Goal: Information Seeking & Learning: Check status

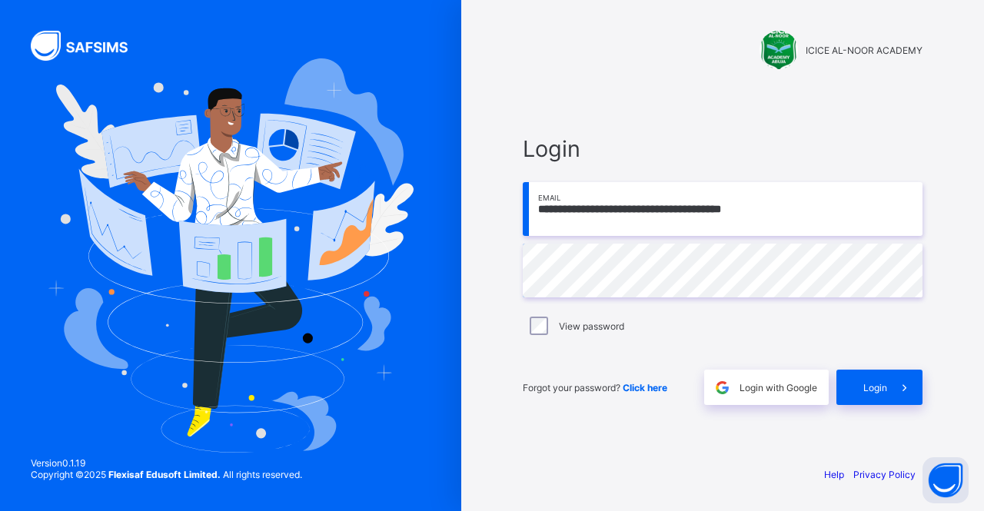
click at [824, 218] on input "**********" at bounding box center [723, 209] width 400 height 54
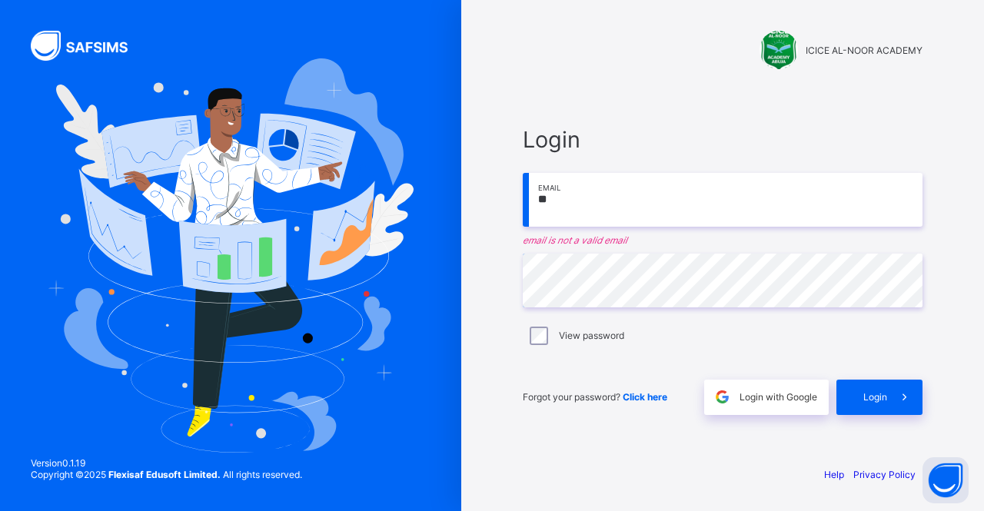
type input "*"
type input "**********"
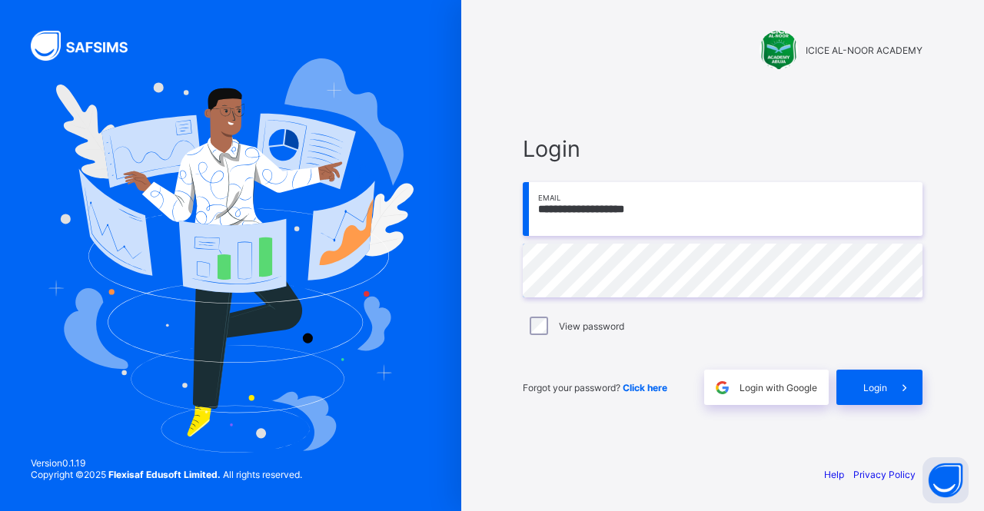
click at [881, 393] on div "Login" at bounding box center [879, 387] width 86 height 35
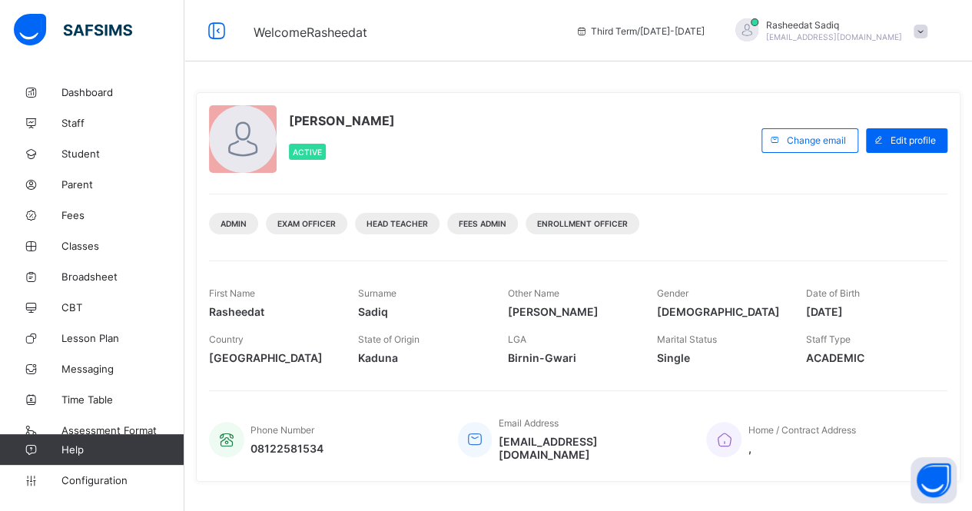
click at [80, 278] on span "Broadsheet" at bounding box center [122, 277] width 123 height 12
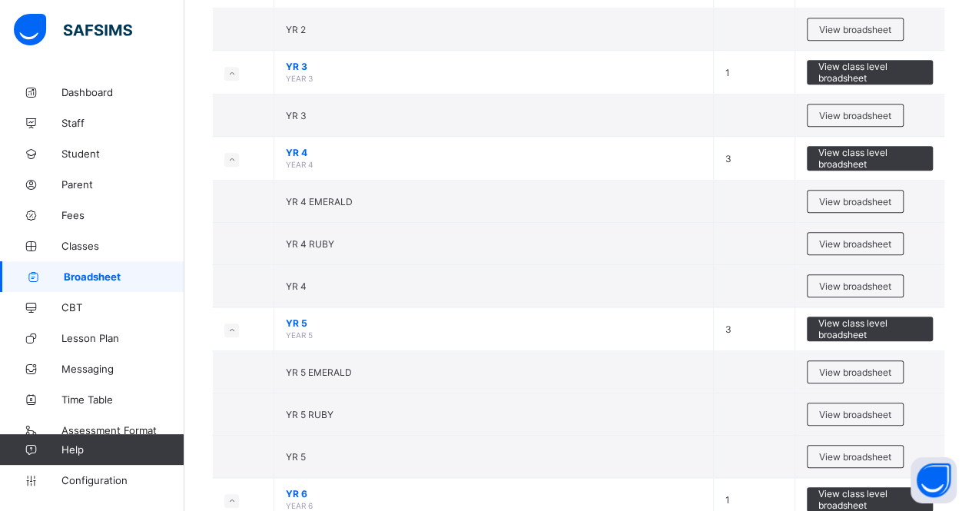
scroll to position [566, 0]
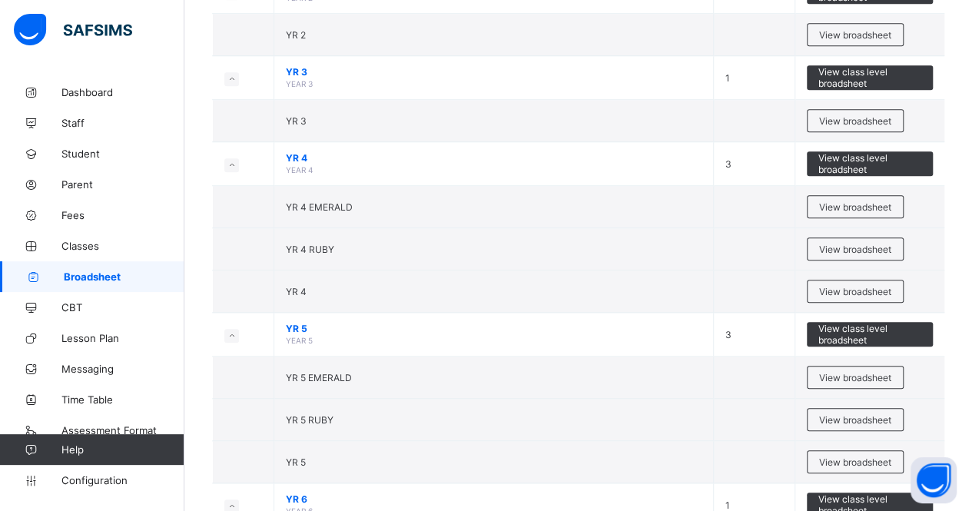
click at [842, 328] on span "View class level broadsheet" at bounding box center [871, 334] width 104 height 23
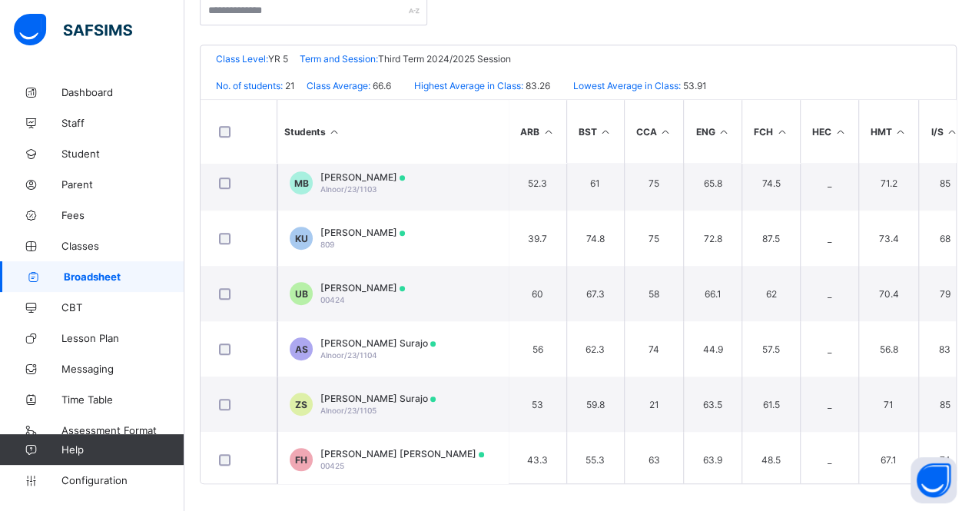
scroll to position [472, 0]
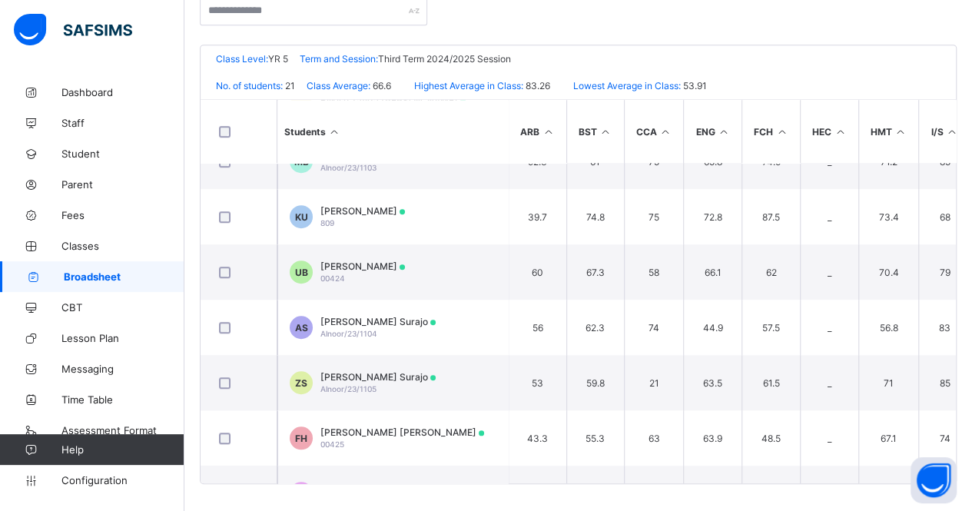
click at [349, 210] on span "[PERSON_NAME]" at bounding box center [363, 211] width 85 height 12
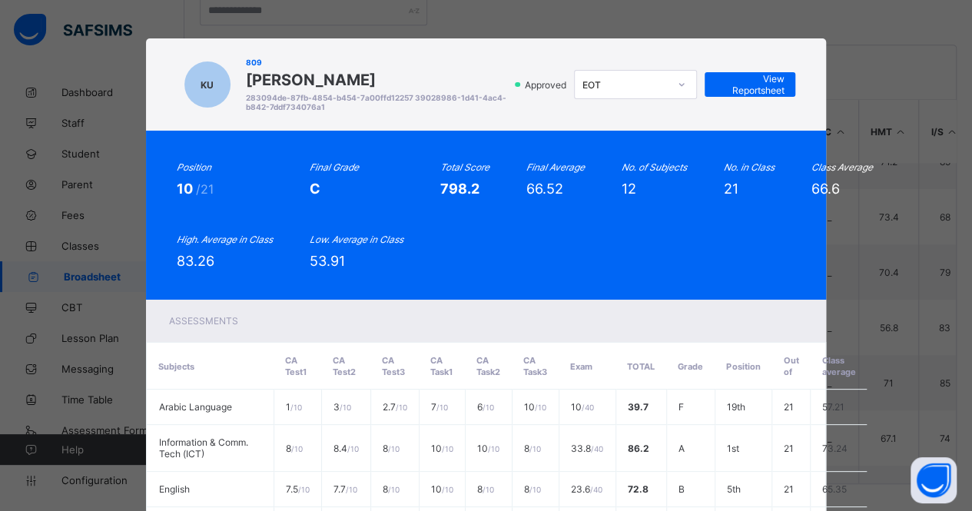
click at [760, 81] on span "View Reportsheet" at bounding box center [750, 84] width 68 height 23
click at [520, 29] on div "KU 809 khalid Abdullahi Umar 283094de-87fb-4854-b454-7a00ffd12257 39028986-1d41…" at bounding box center [486, 255] width 972 height 511
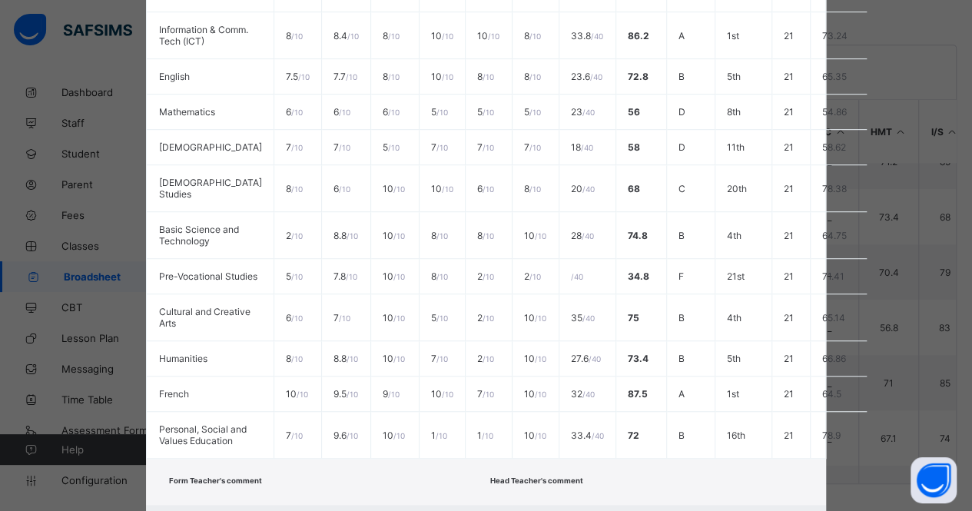
scroll to position [557, 0]
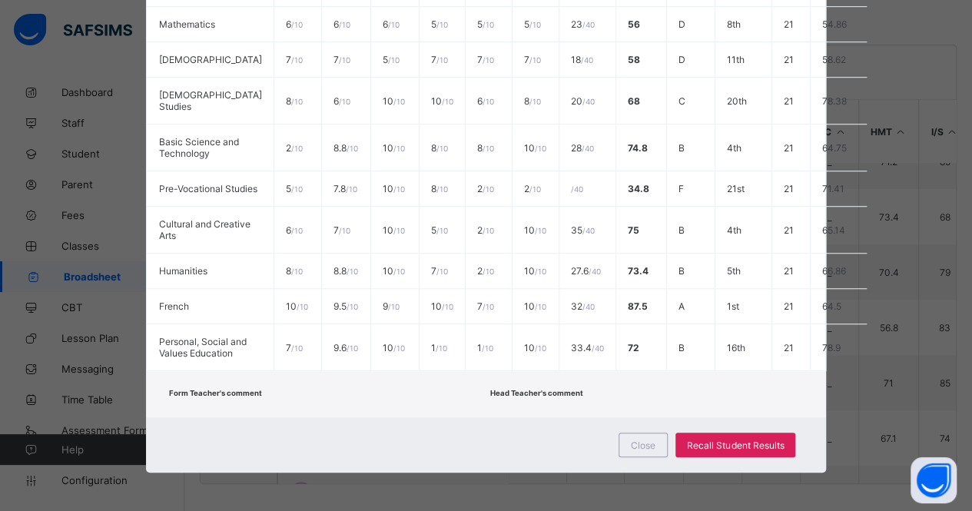
click at [642, 447] on span "Close" at bounding box center [643, 446] width 25 height 12
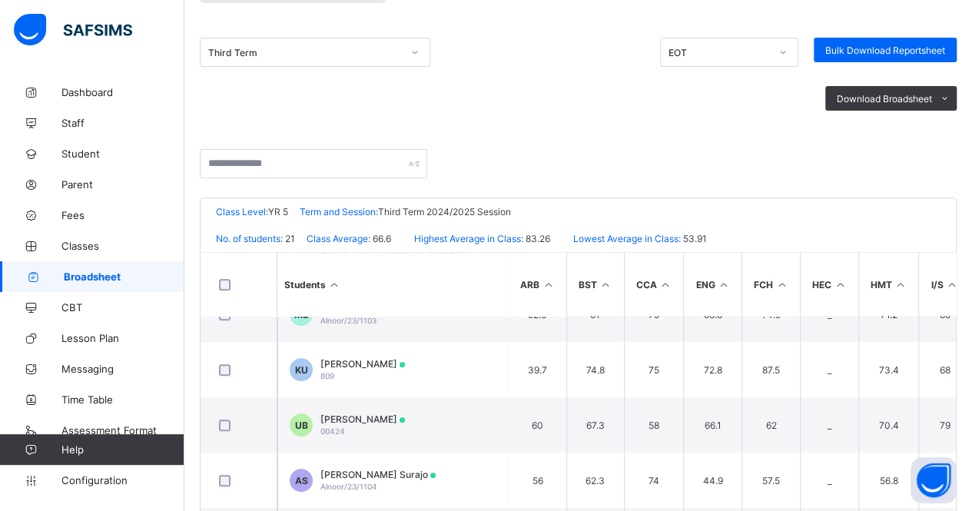
scroll to position [188, 0]
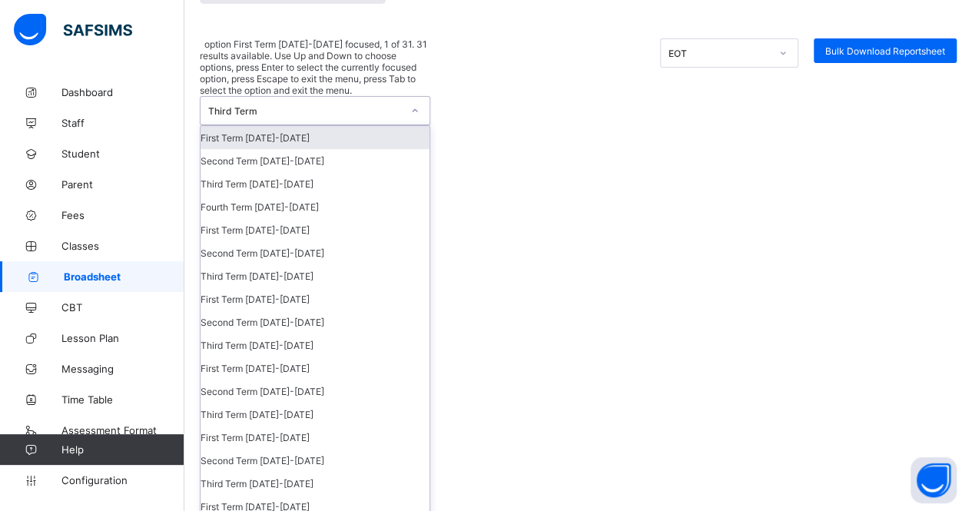
click at [417, 103] on icon at bounding box center [414, 110] width 9 height 15
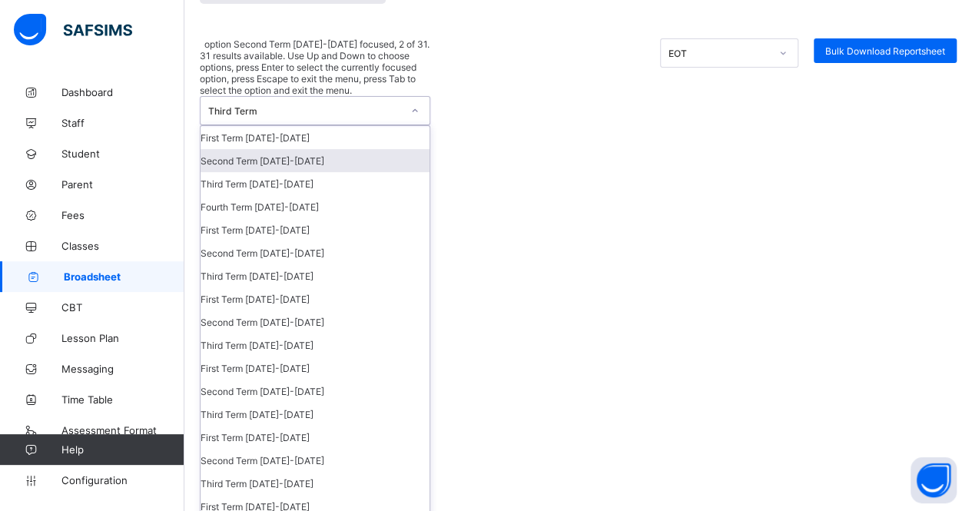
click at [387, 149] on div "Second Term 2024-2025" at bounding box center [315, 160] width 229 height 23
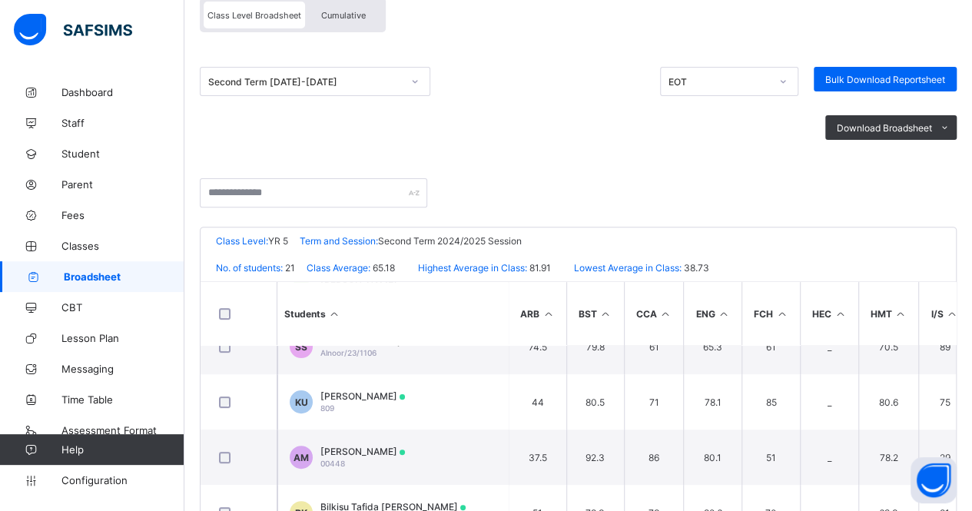
scroll to position [243, 0]
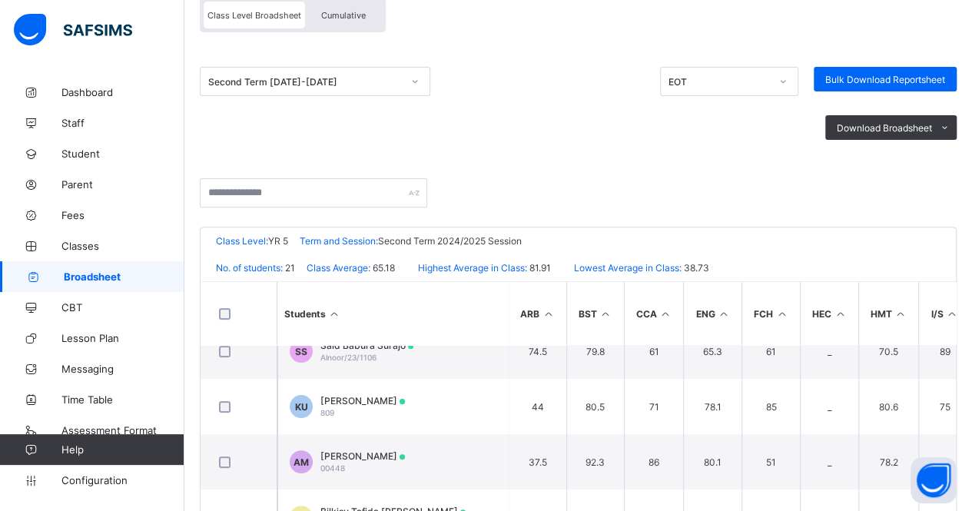
click at [394, 404] on div "khalid Abdullahi Umar 809" at bounding box center [363, 406] width 85 height 23
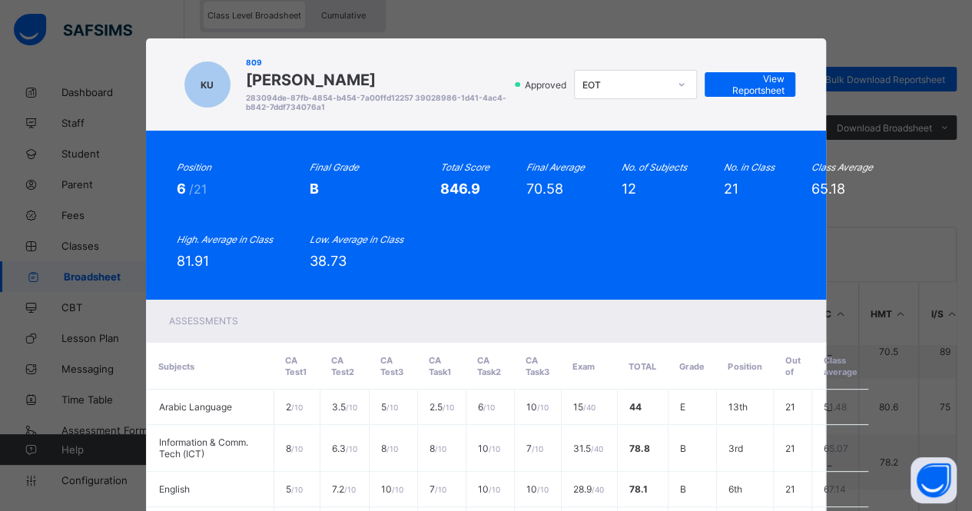
click at [744, 87] on span "View Reportsheet" at bounding box center [750, 84] width 68 height 23
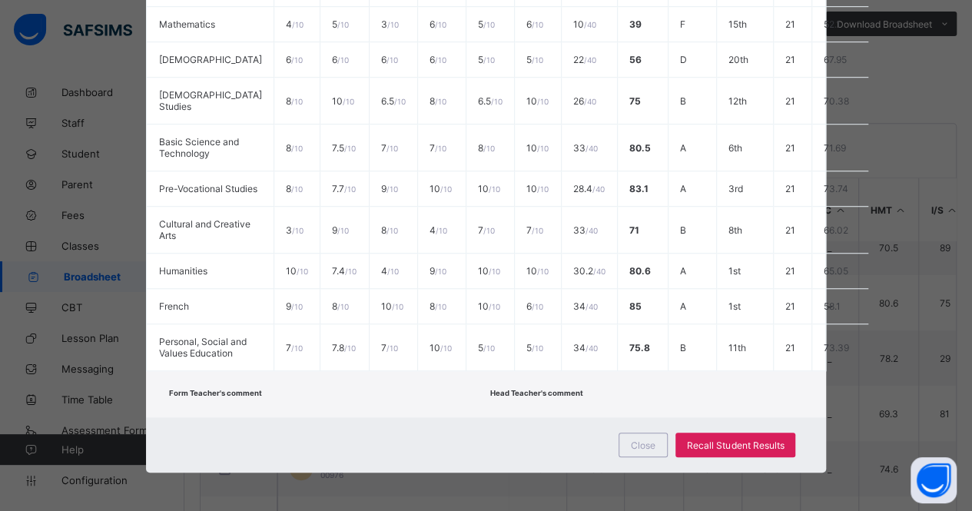
scroll to position [271, 0]
click at [639, 452] on div "Close" at bounding box center [643, 445] width 49 height 25
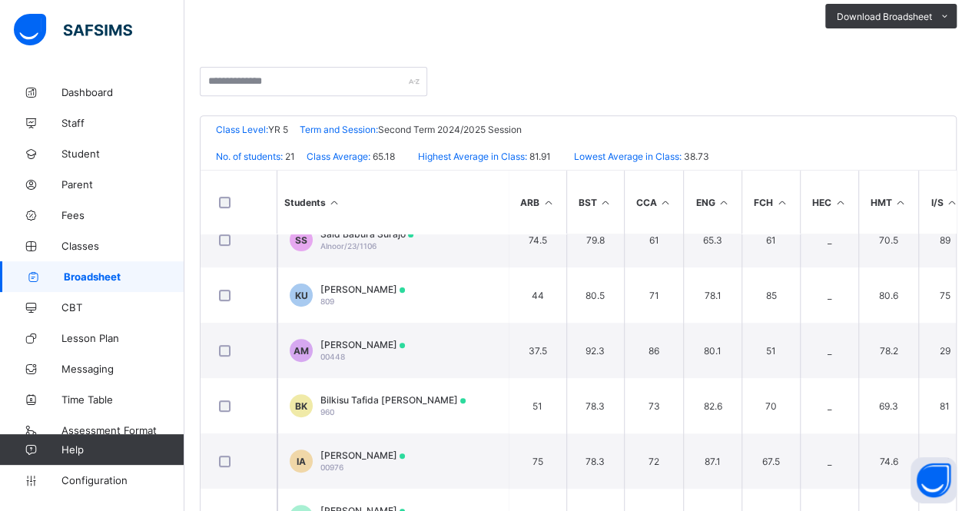
click at [757, 179] on th "FCH" at bounding box center [771, 202] width 58 height 63
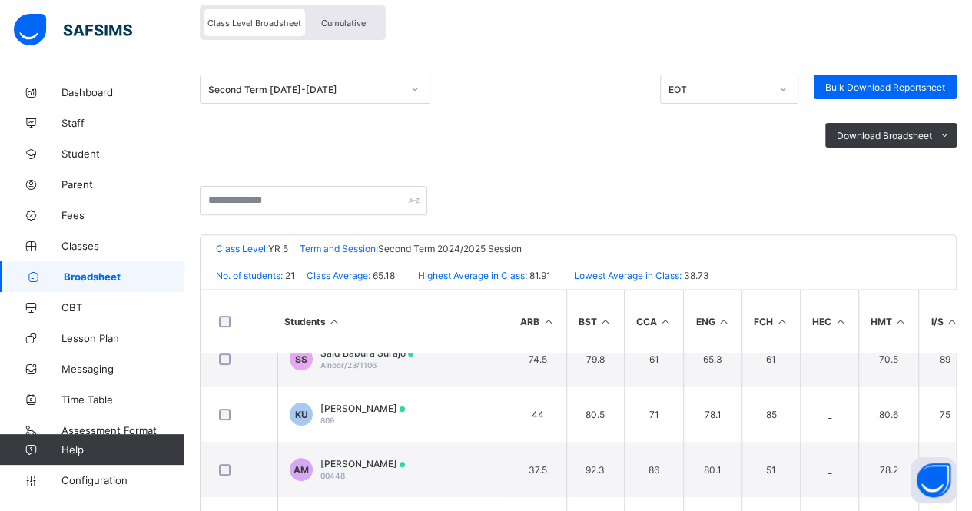
scroll to position [55, 0]
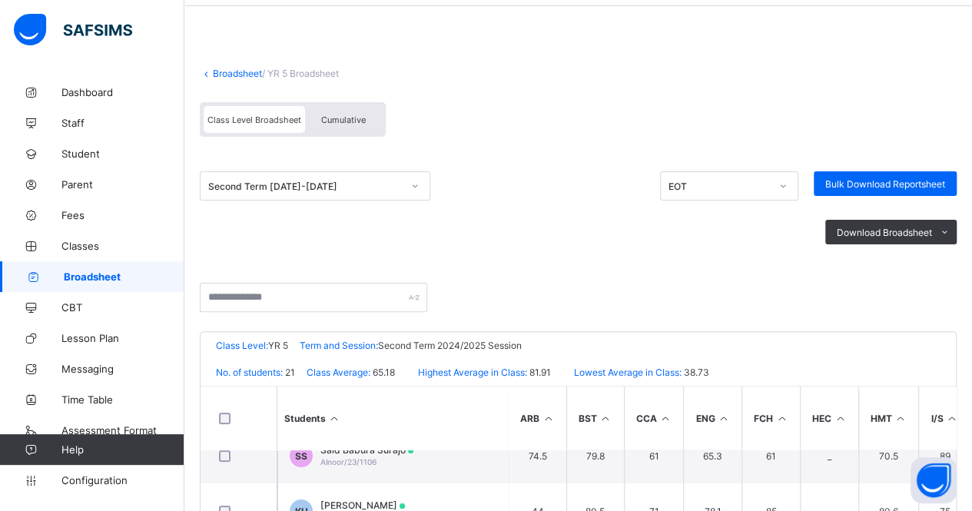
click at [415, 190] on icon at bounding box center [414, 185] width 9 height 15
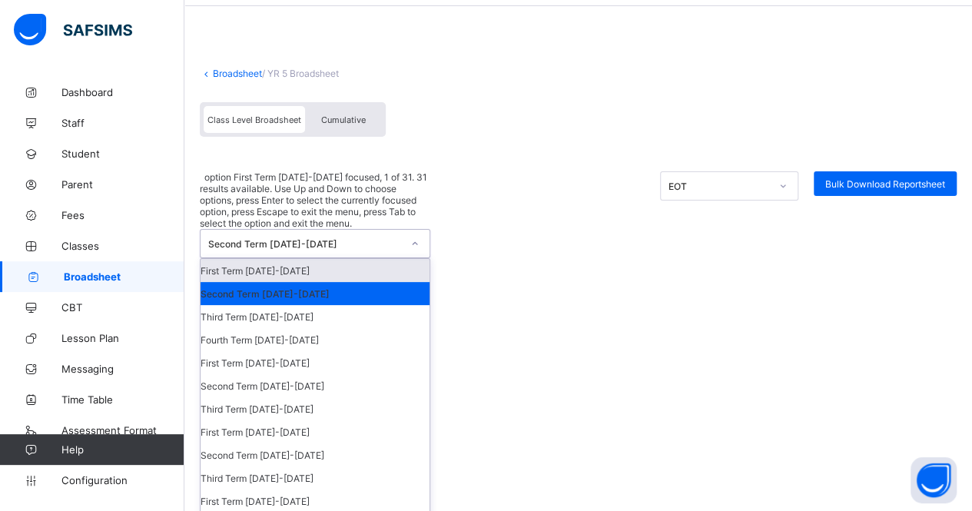
click at [357, 259] on div "First Term 2024-2025" at bounding box center [315, 270] width 229 height 23
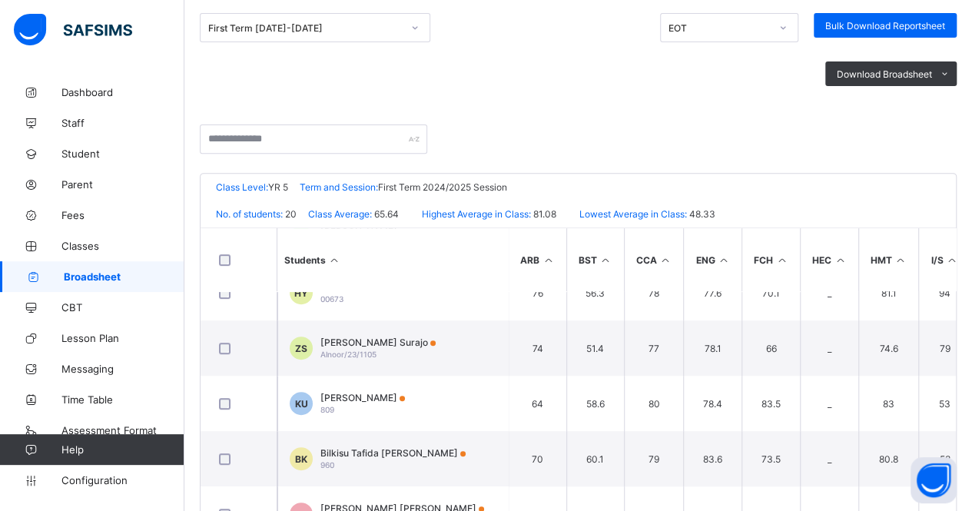
scroll to position [304, 0]
click at [381, 400] on div "khalid Abdullahi Umar 809" at bounding box center [363, 401] width 85 height 23
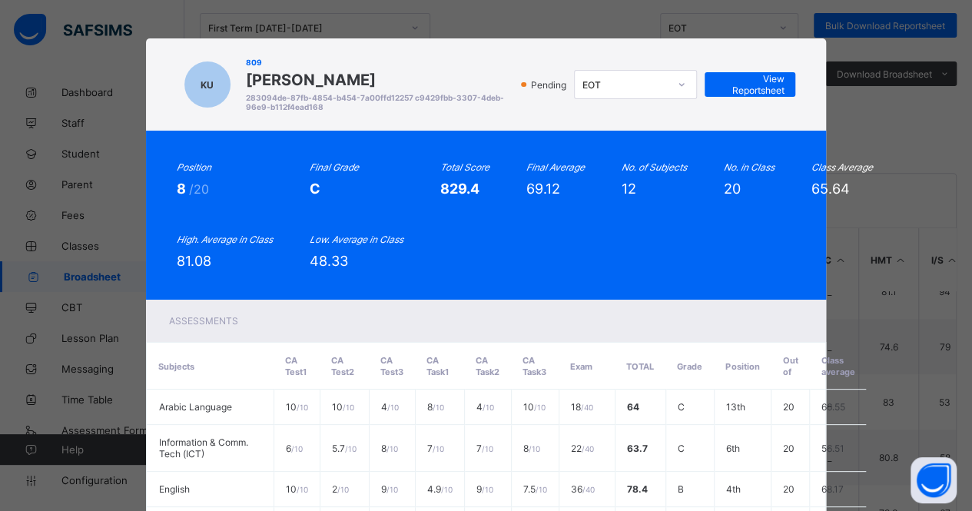
click at [759, 73] on div "View Reportsheet" at bounding box center [750, 84] width 91 height 25
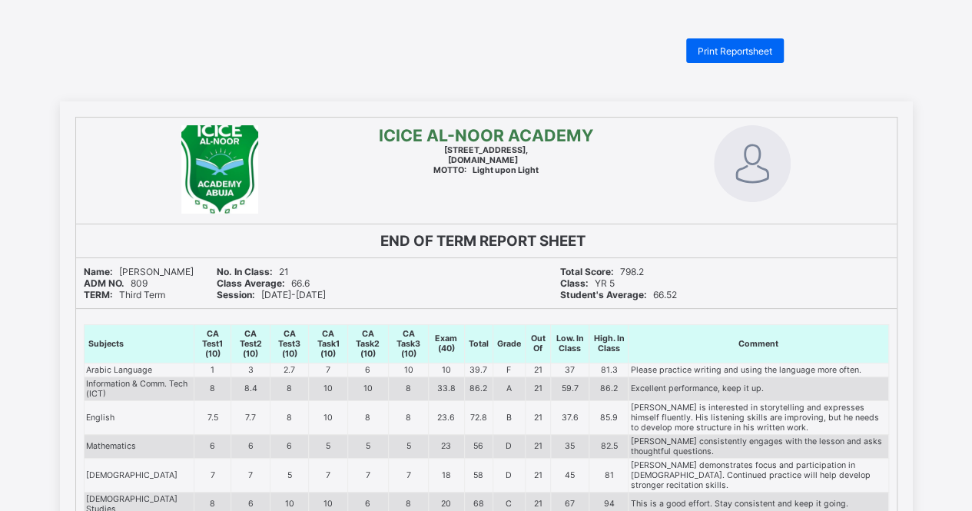
click at [738, 50] on span "Print Reportsheet" at bounding box center [735, 51] width 75 height 12
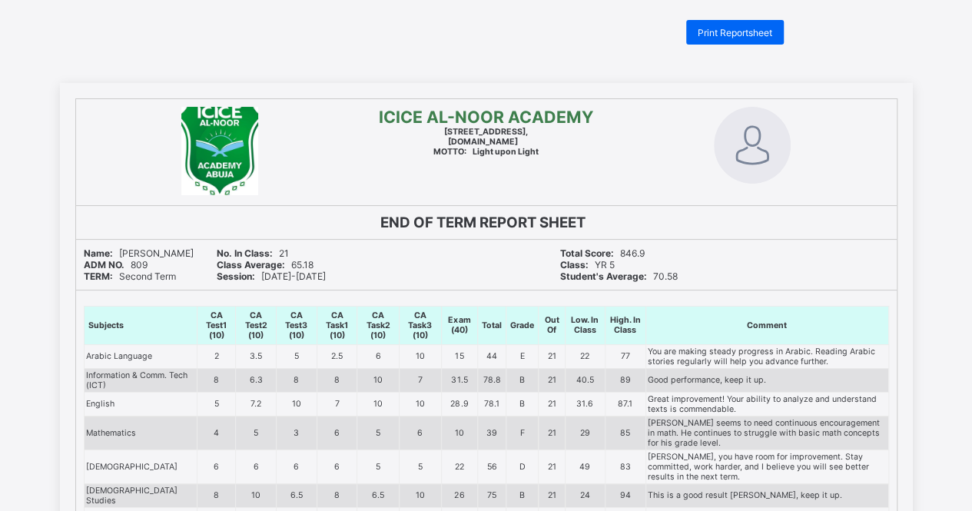
scroll to position [21, 0]
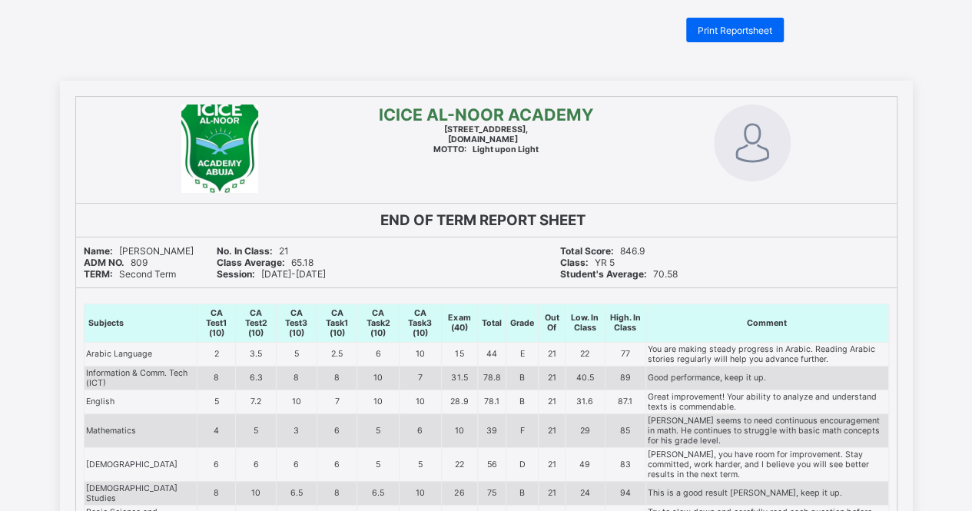
click at [742, 26] on span "Print Reportsheet" at bounding box center [735, 31] width 75 height 12
